Goal: Transaction & Acquisition: Purchase product/service

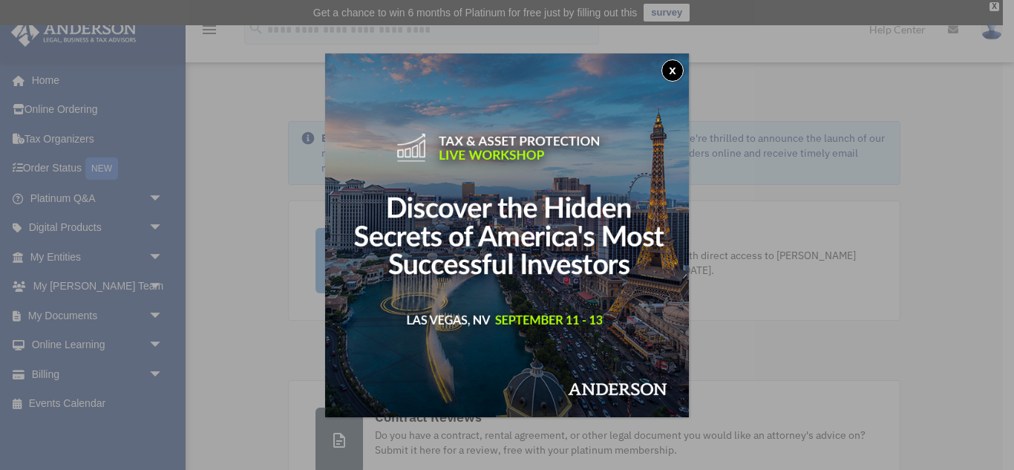
click at [666, 71] on button "x" at bounding box center [673, 70] width 22 height 22
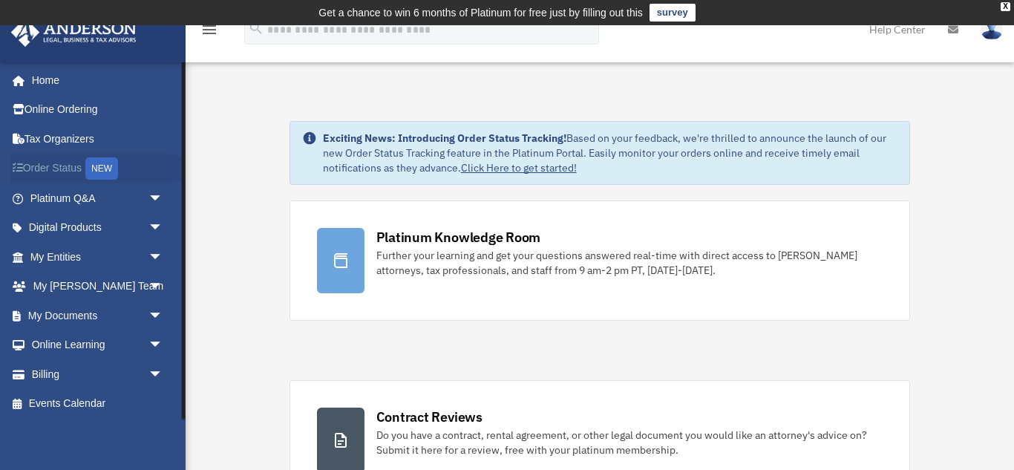
click at [86, 164] on link "Order Status NEW" at bounding box center [97, 169] width 175 height 30
click at [91, 260] on link "My Entities arrow_drop_down" at bounding box center [97, 257] width 175 height 30
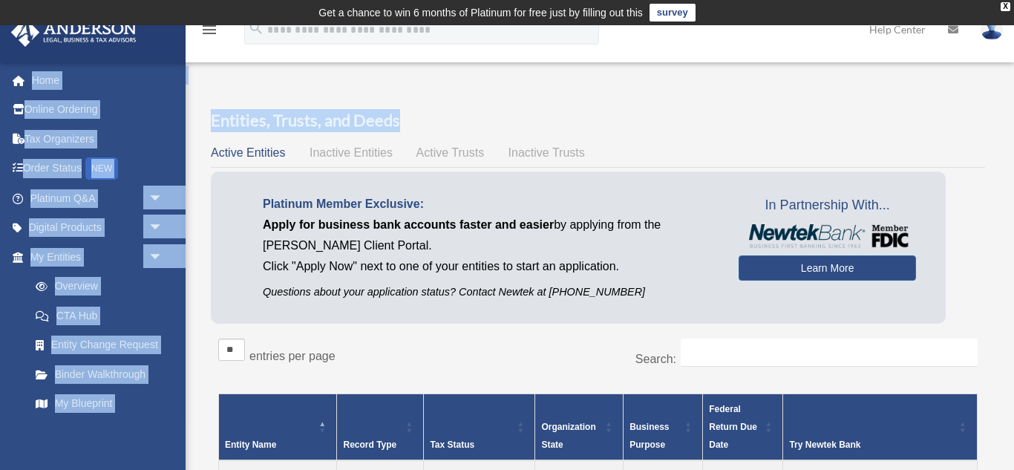
drag, startPoint x: 1014, startPoint y: 62, endPoint x: 1014, endPoint y: 90, distance: 27.5
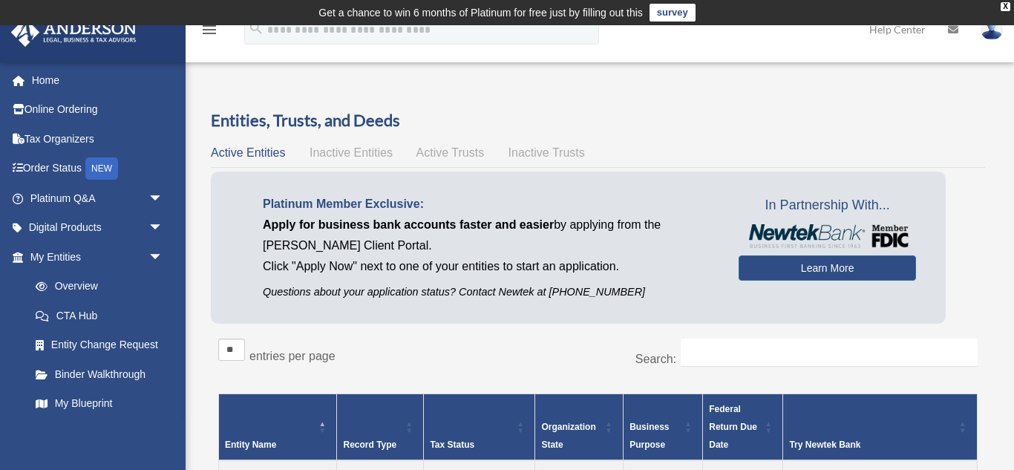
click at [744, 152] on div "Active Entities Inactive Entities Active Trusts Inactive Trusts" at bounding box center [598, 153] width 775 height 21
click at [995, 42] on link at bounding box center [992, 28] width 45 height 65
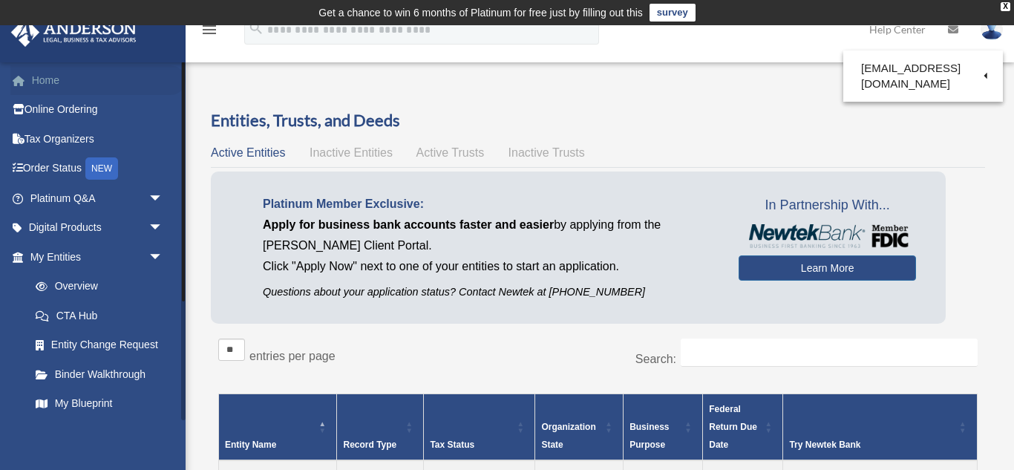
click at [43, 85] on link "Home" at bounding box center [97, 80] width 175 height 30
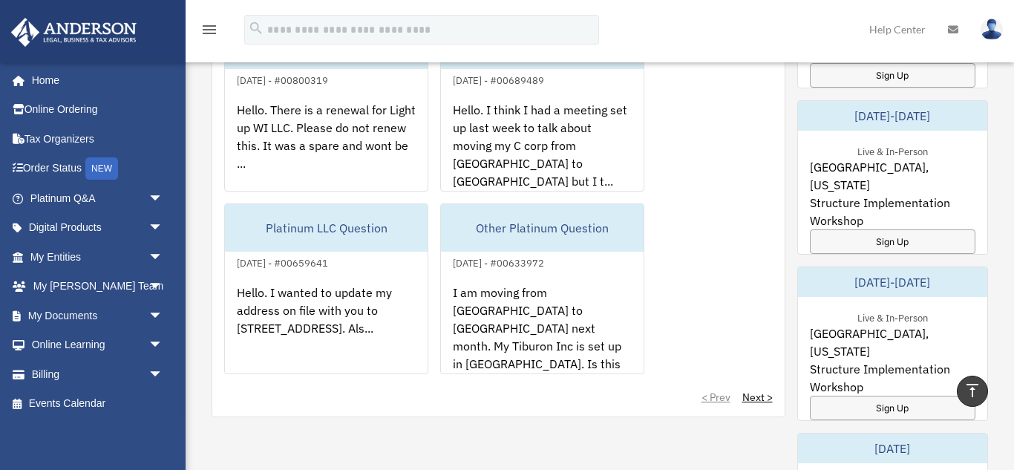
scroll to position [1004, 0]
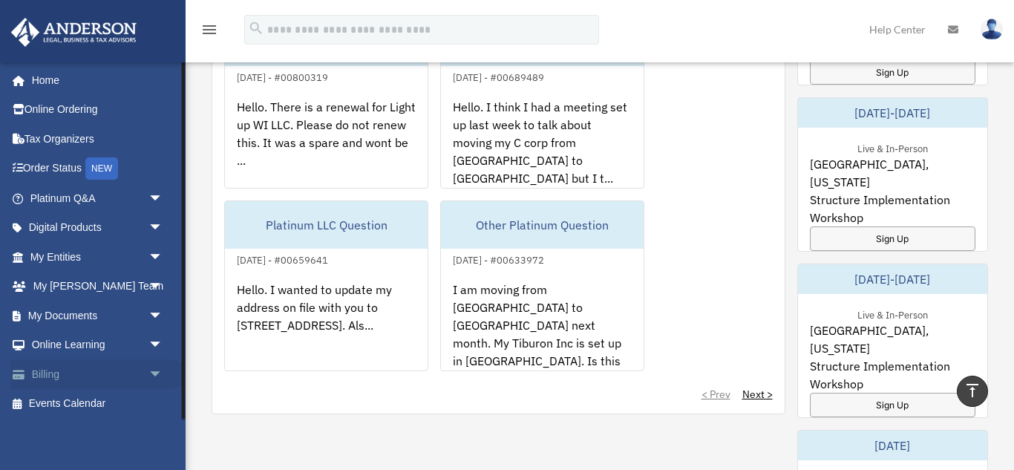
click at [65, 368] on link "Billing arrow_drop_down" at bounding box center [97, 374] width 175 height 30
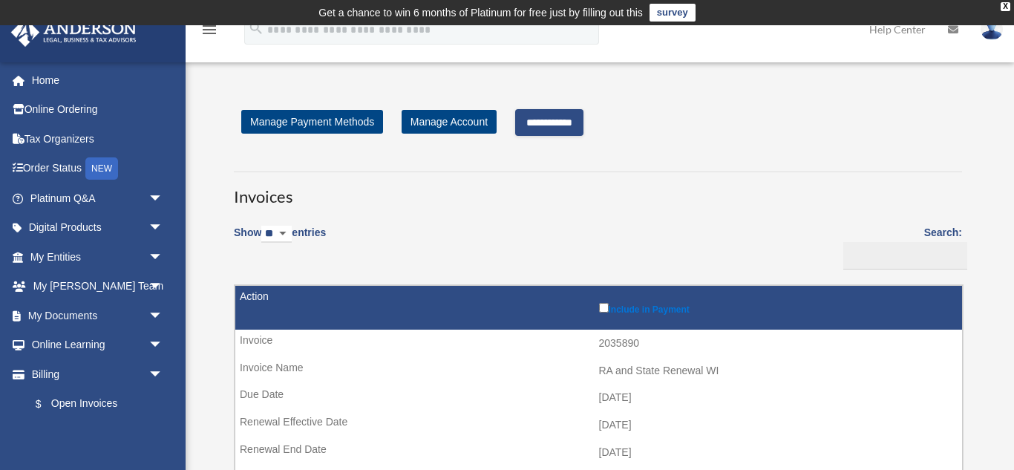
click at [564, 126] on input "**********" at bounding box center [549, 122] width 68 height 27
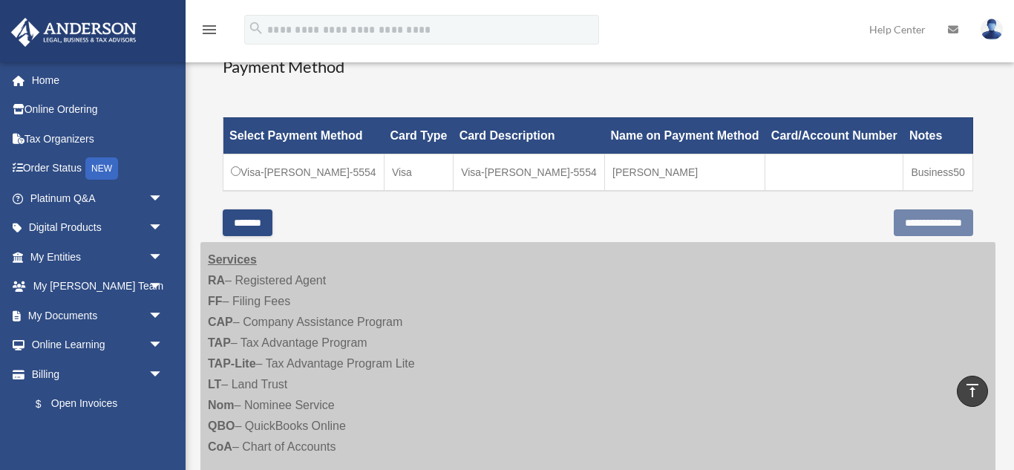
scroll to position [405, 0]
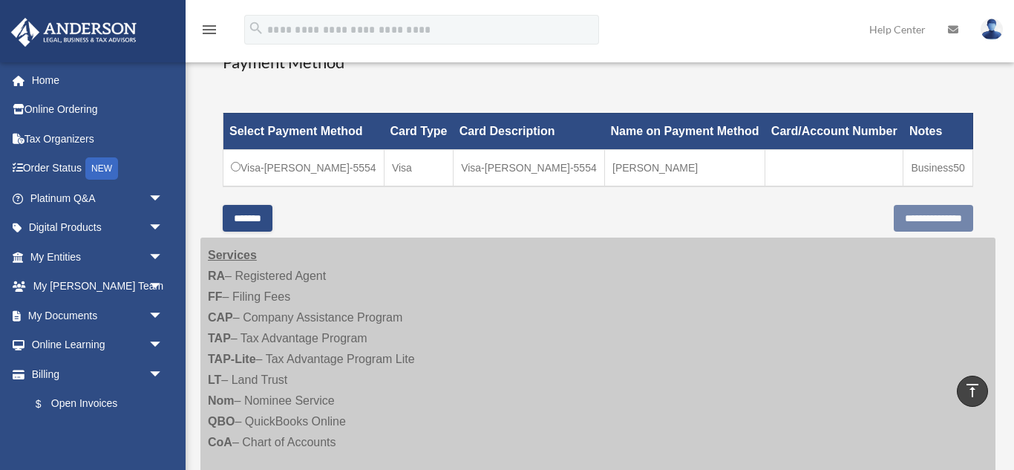
click at [233, 186] on td "Visa-[PERSON_NAME]-5554" at bounding box center [304, 167] width 161 height 37
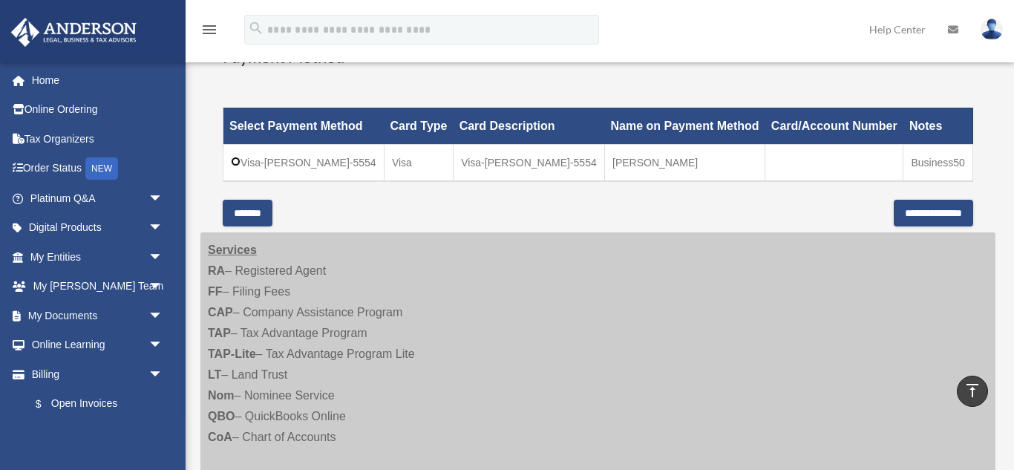
scroll to position [412, 0]
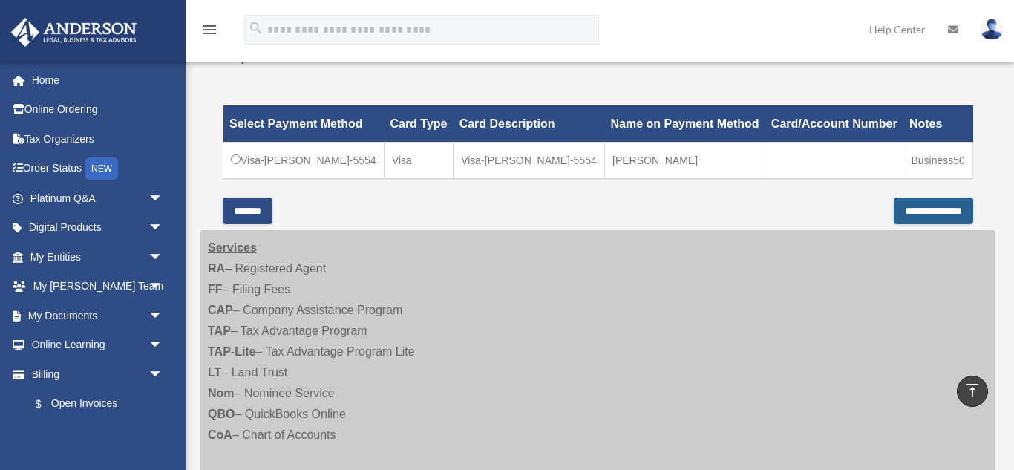
click at [907, 224] on input "**********" at bounding box center [933, 211] width 79 height 27
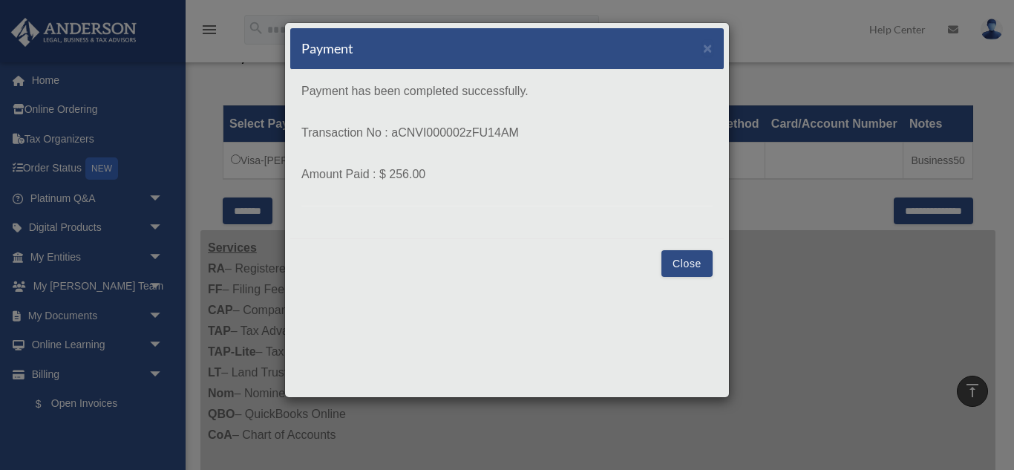
click at [692, 264] on button "Close" at bounding box center [687, 263] width 51 height 27
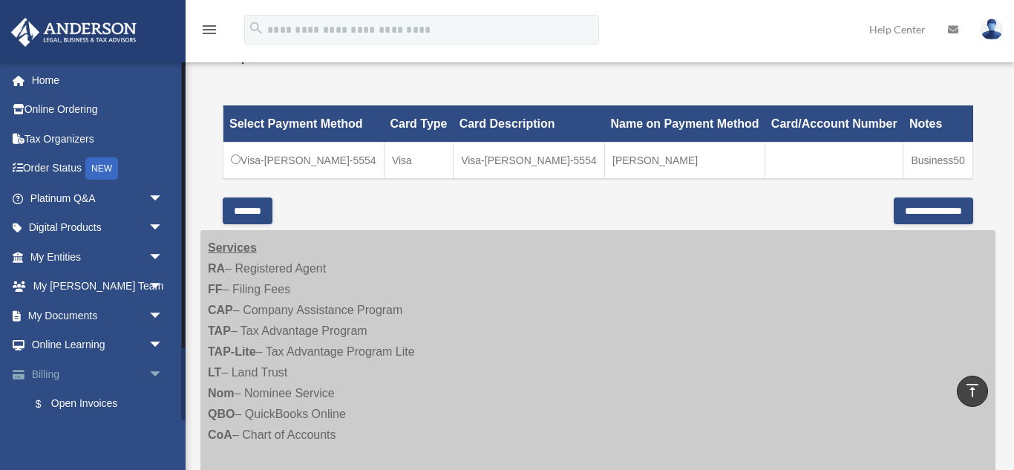
click at [30, 374] on span at bounding box center [26, 375] width 11 height 10
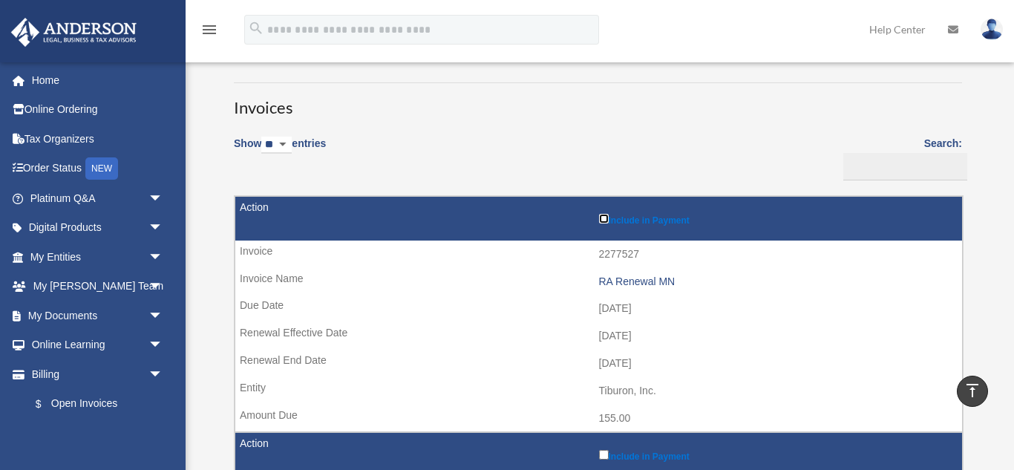
scroll to position [22, 0]
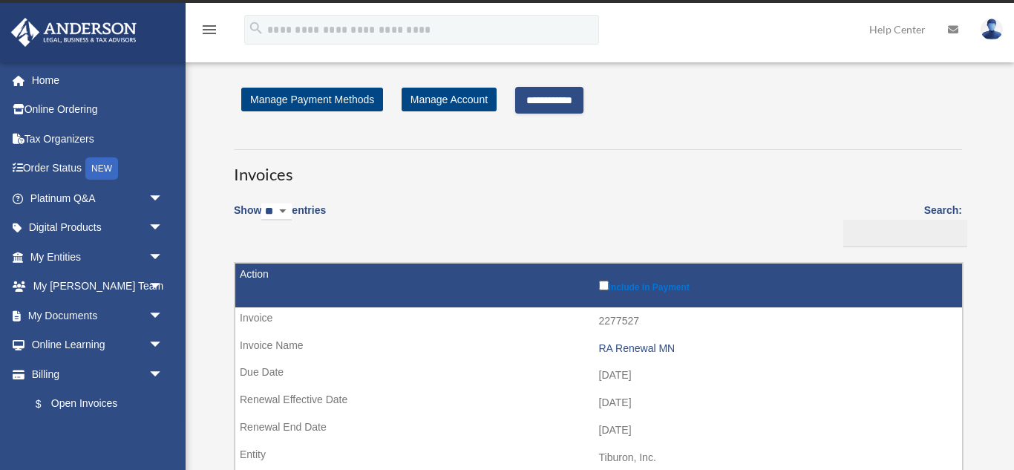
click at [556, 94] on input "**********" at bounding box center [549, 100] width 68 height 27
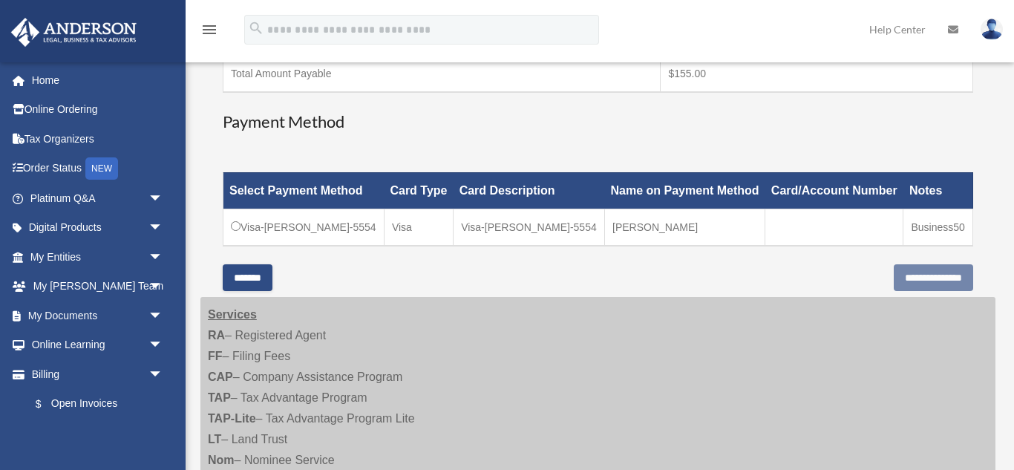
scroll to position [348, 0]
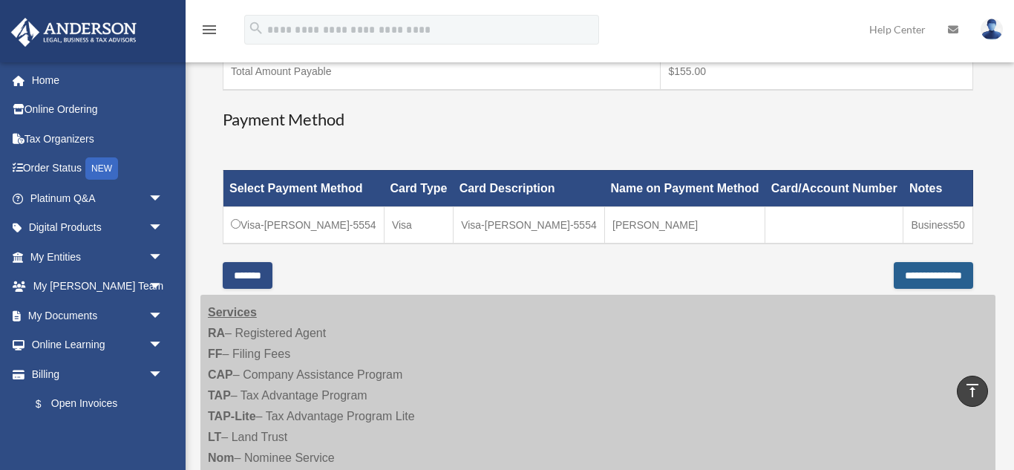
click at [897, 289] on input "**********" at bounding box center [933, 275] width 79 height 27
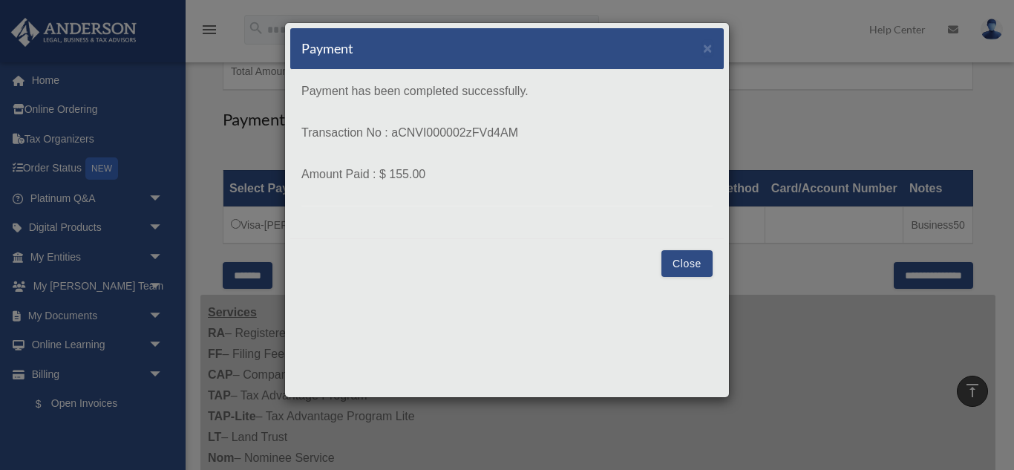
click at [687, 261] on button "Close" at bounding box center [687, 263] width 51 height 27
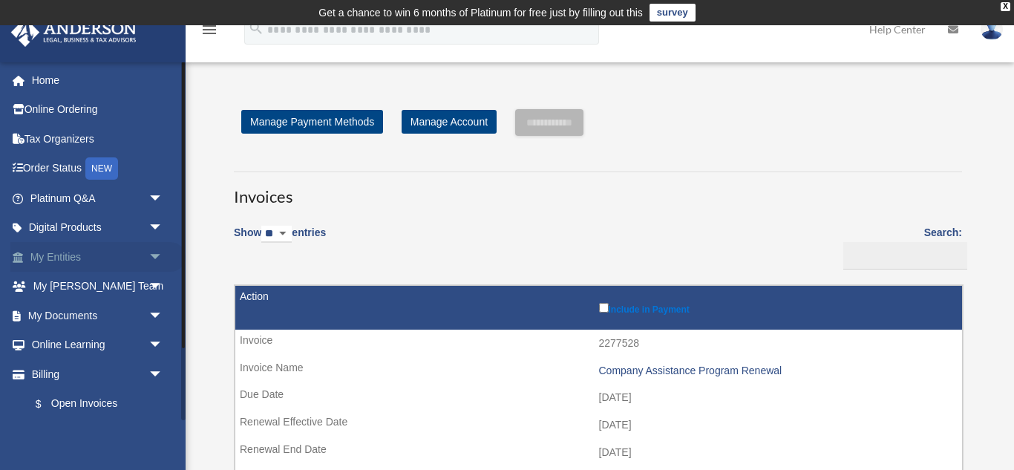
click at [151, 255] on span "arrow_drop_down" at bounding box center [164, 257] width 30 height 30
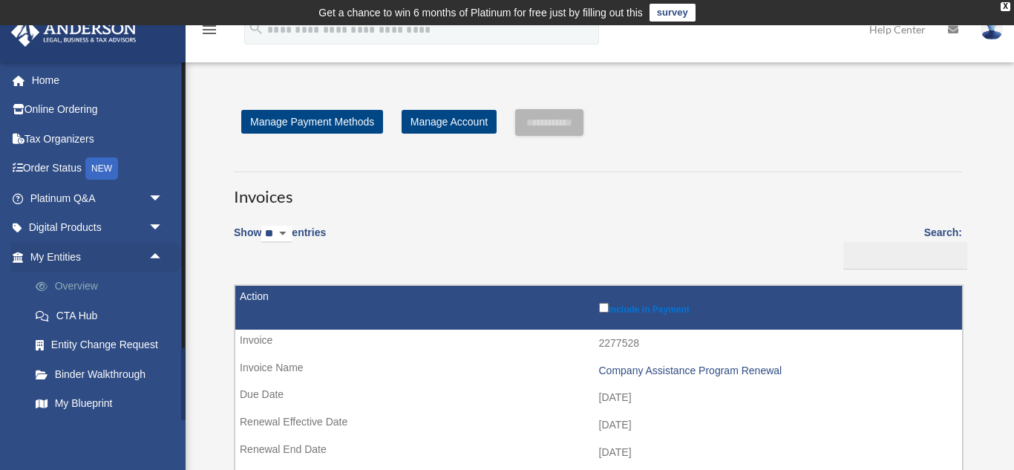
click at [112, 277] on link "Overview" at bounding box center [103, 287] width 165 height 30
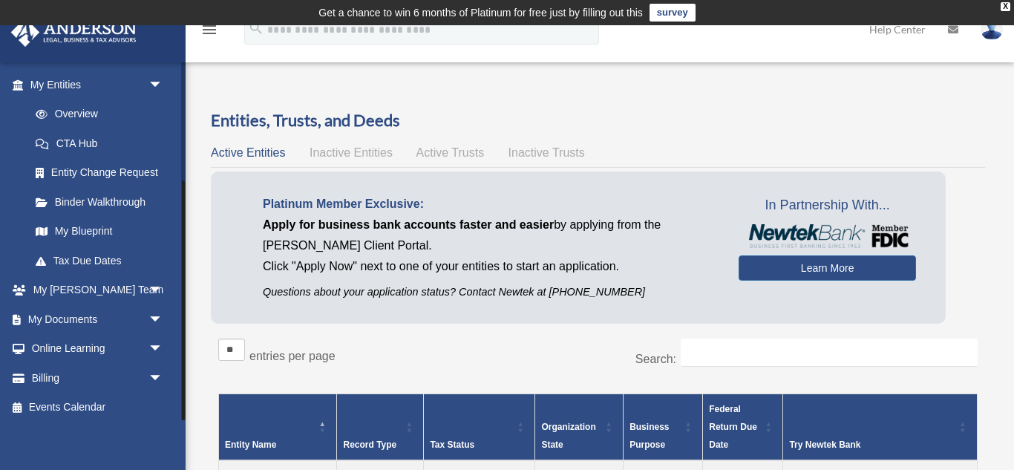
scroll to position [177, 0]
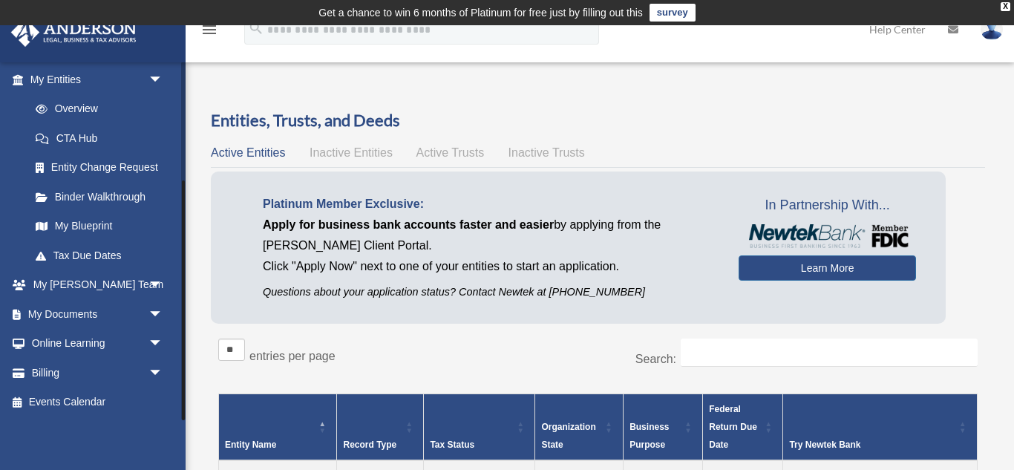
drag, startPoint x: 182, startPoint y: 286, endPoint x: 198, endPoint y: 405, distance: 120.7
click at [162, 377] on span "arrow_drop_down" at bounding box center [164, 373] width 30 height 30
click at [104, 405] on link "$ Open Invoices" at bounding box center [103, 403] width 165 height 30
